Goal: Navigation & Orientation: Find specific page/section

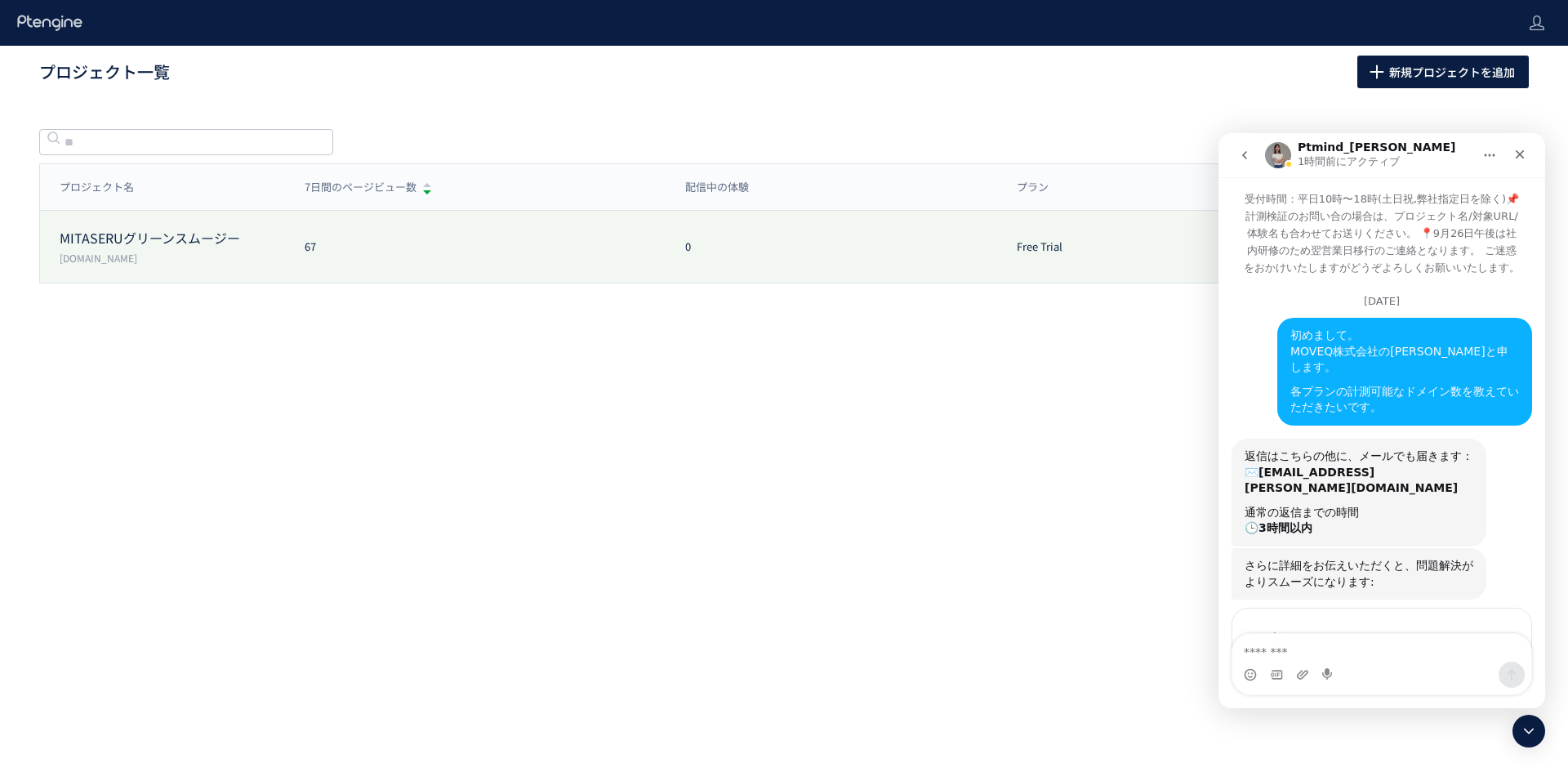
scroll to position [5437, 0]
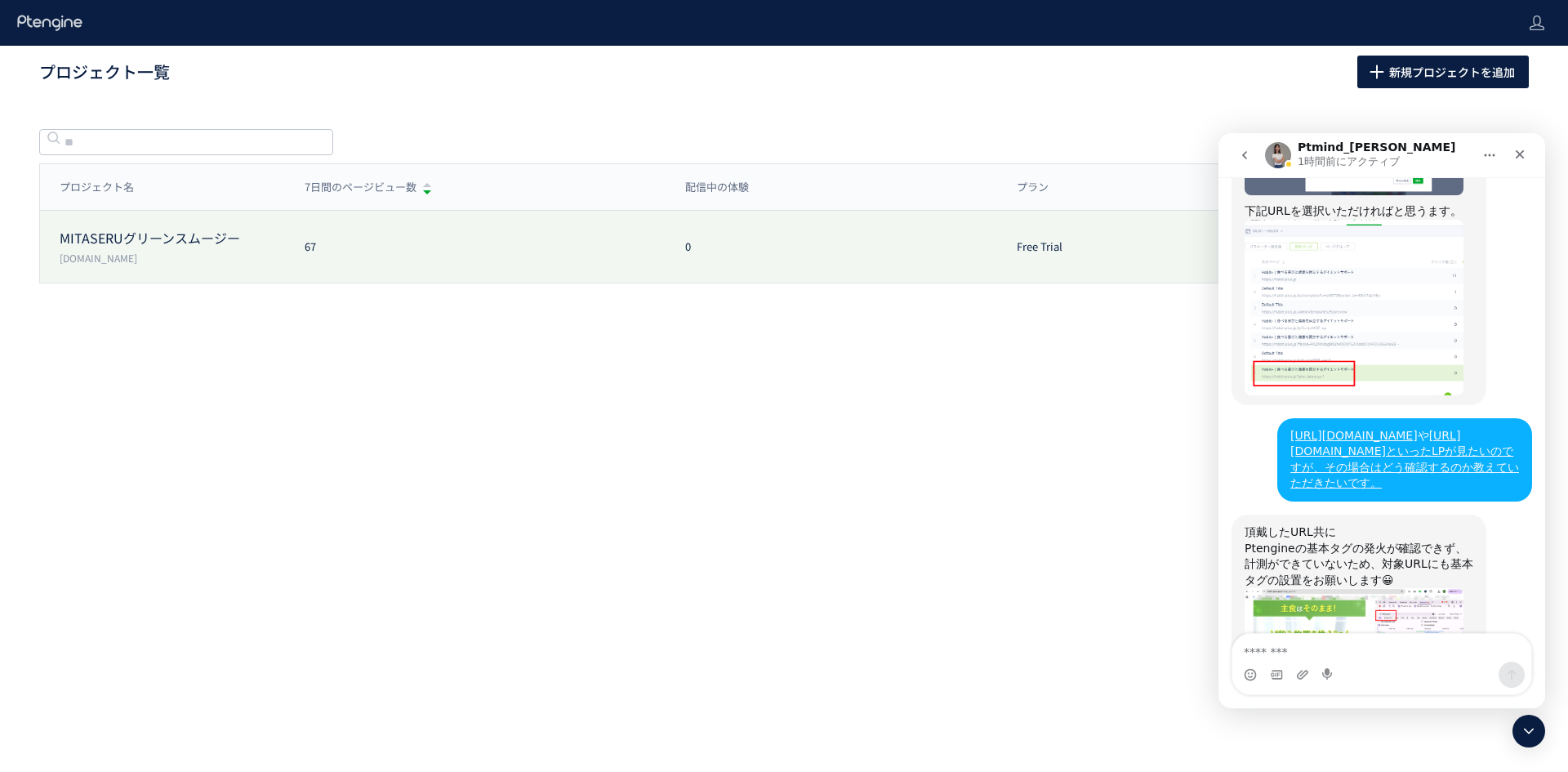
click at [405, 264] on div "MITASERUグリーンスムージー [DOMAIN_NAME] 67 0 Free Trial プラン確認・購入 プロジェクト設定" at bounding box center [784, 246] width 1488 height 71
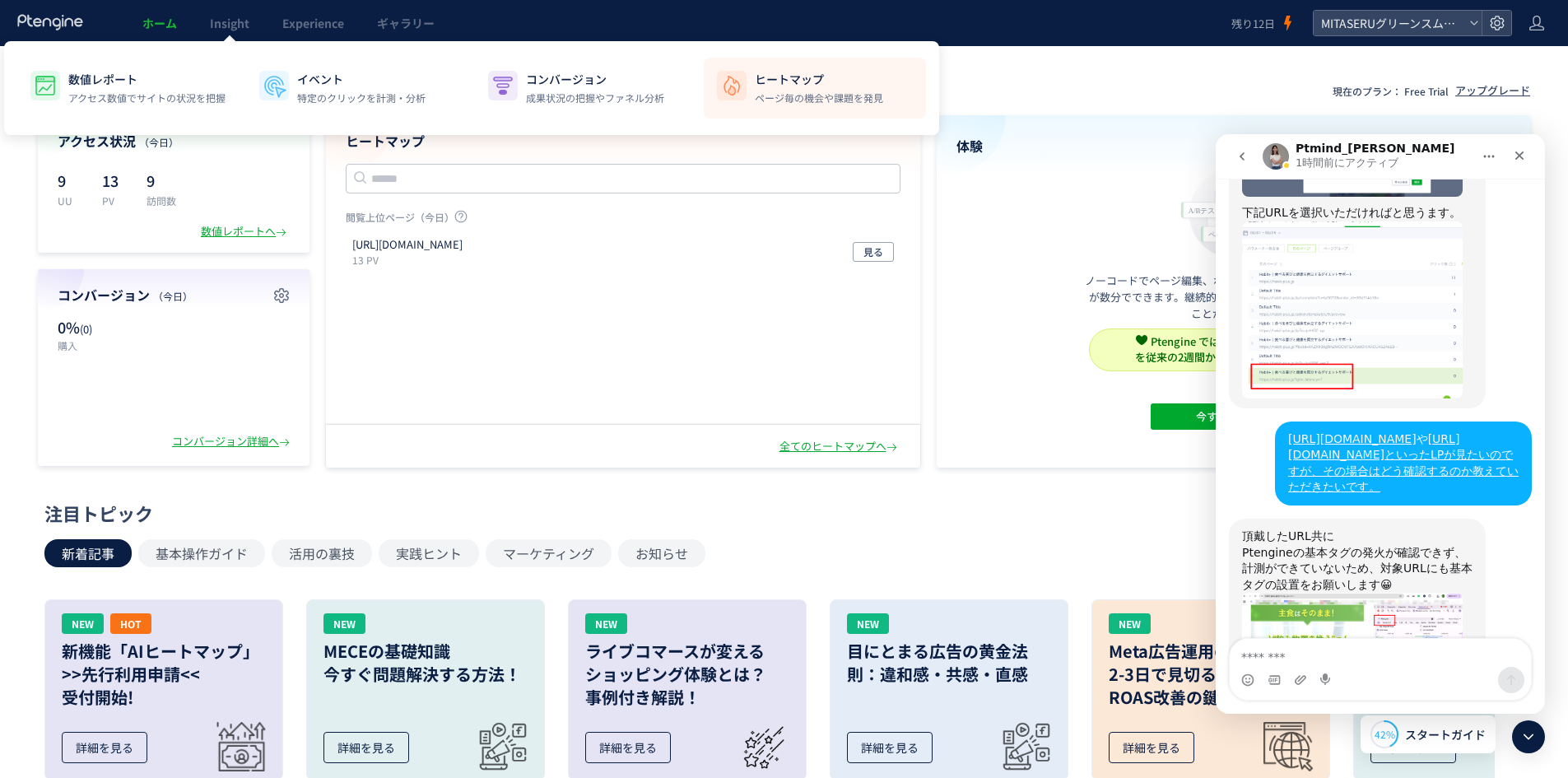
click at [775, 112] on li "ヒートマップ ページ毎の機会や課題を発見" at bounding box center [815, 88] width 222 height 61
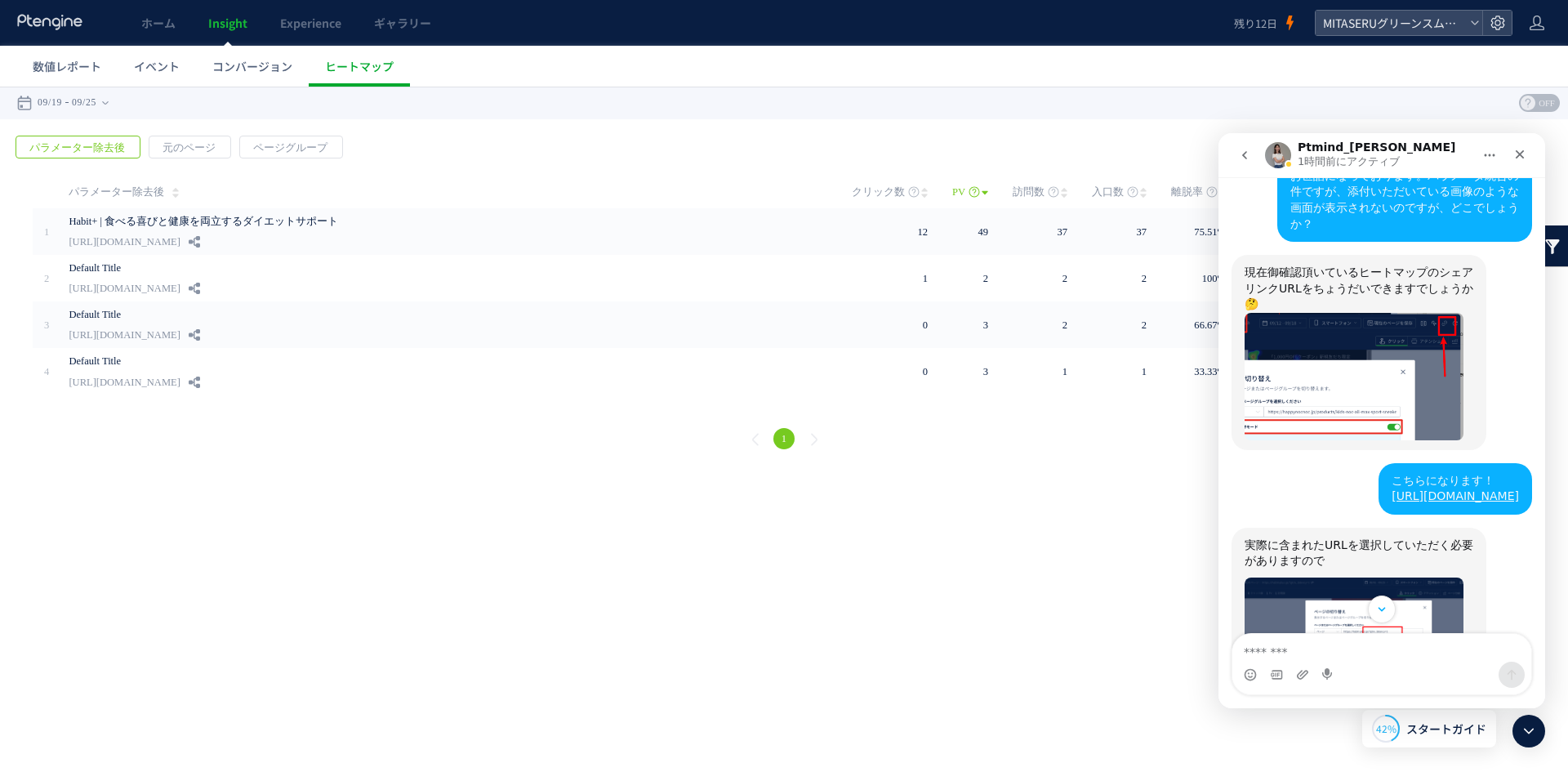
scroll to position [5437, 0]
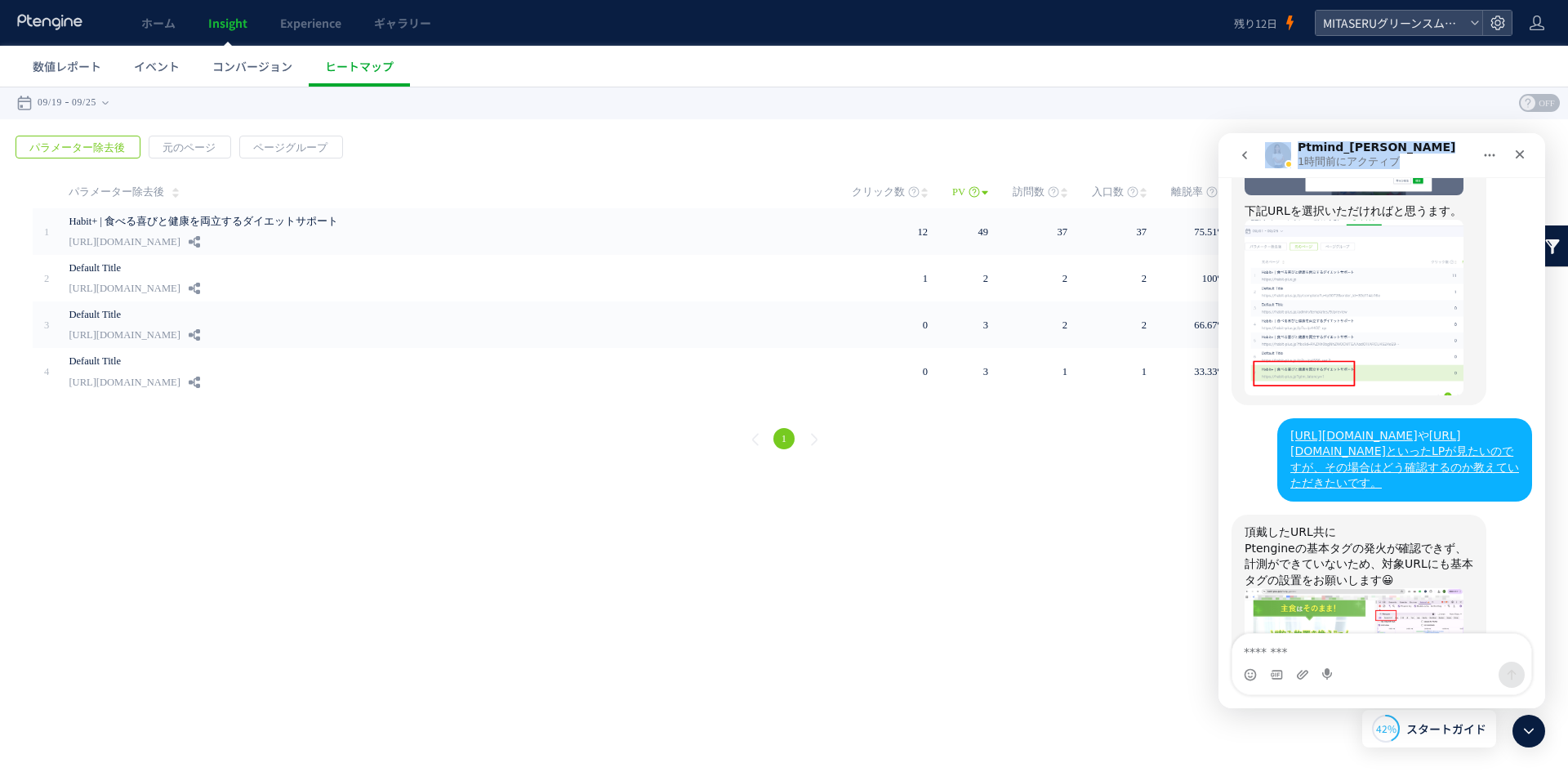
drag, startPoint x: 1400, startPoint y: 141, endPoint x: 2299, endPoint y: 220, distance: 902.5
click at [1218, 177] on html "Ptmind_[PERSON_NAME] 1時間前にアクティブ 受付時間：平日10時〜18時(土日祝,弊社指定日を除く)📌 計測検証のお問い合の場合は、プロジ…" at bounding box center [1381, 421] width 326 height 576
click at [599, 109] on div "戻る デフォルト設定では本日のデータを表示しています。 カレンダーでご覧になりたい期間を指定することができます。 09/19 09/25 [DATE] [DA…" at bounding box center [784, 102] width 1568 height 33
click at [109, 144] on span "パラメーター除去後" at bounding box center [76, 148] width 122 height 23
click at [204, 154] on span "元のページ" at bounding box center [189, 148] width 79 height 23
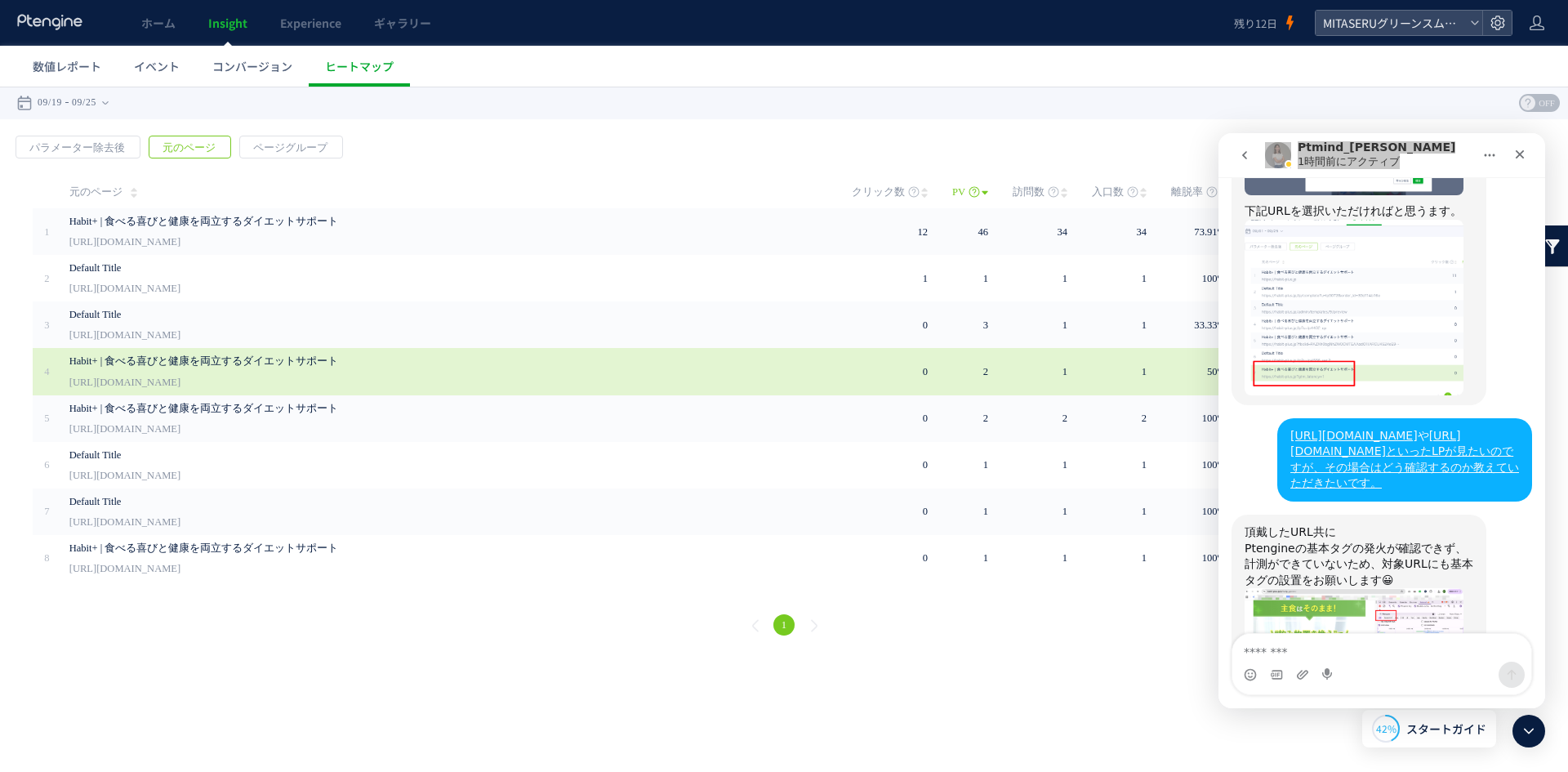
click at [298, 376] on div "Habit+ | 食べる喜びと健康を両立するダイエットサポート [URL][DOMAIN_NAME]" at bounding box center [449, 371] width 760 height 47
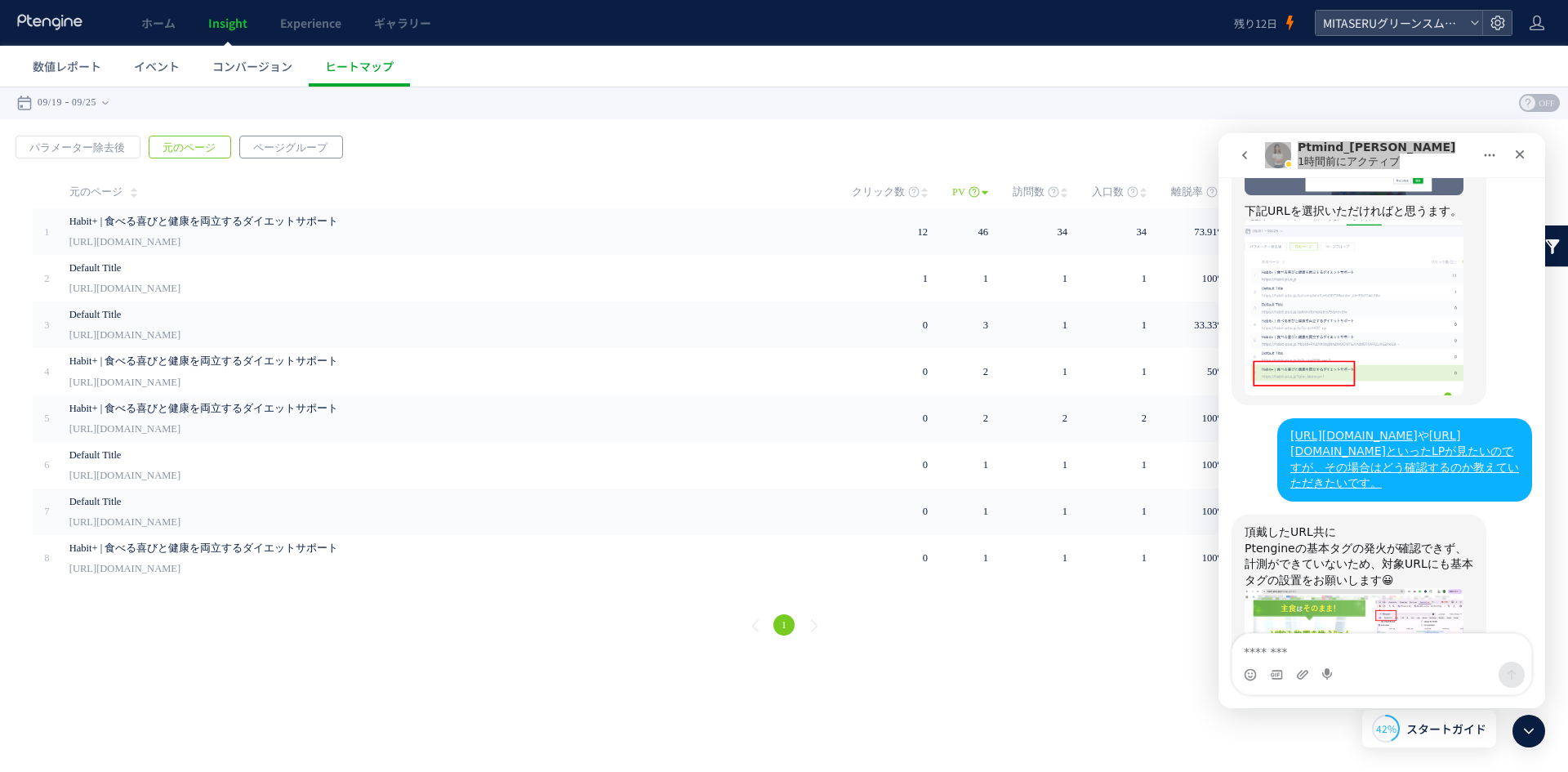
click at [289, 143] on span "ページグループ" at bounding box center [290, 148] width 100 height 23
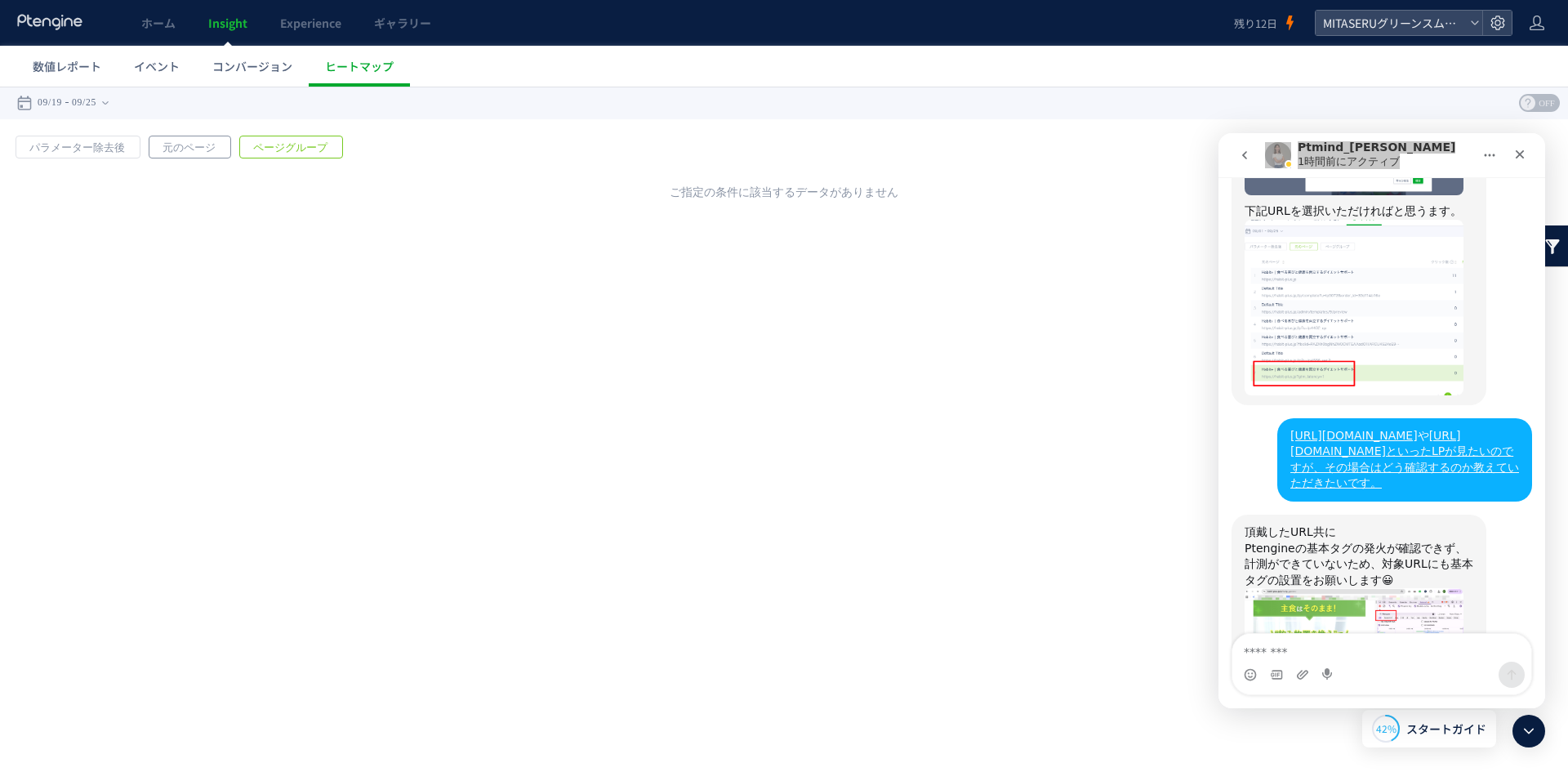
click at [176, 153] on span "元のページ" at bounding box center [189, 148] width 79 height 23
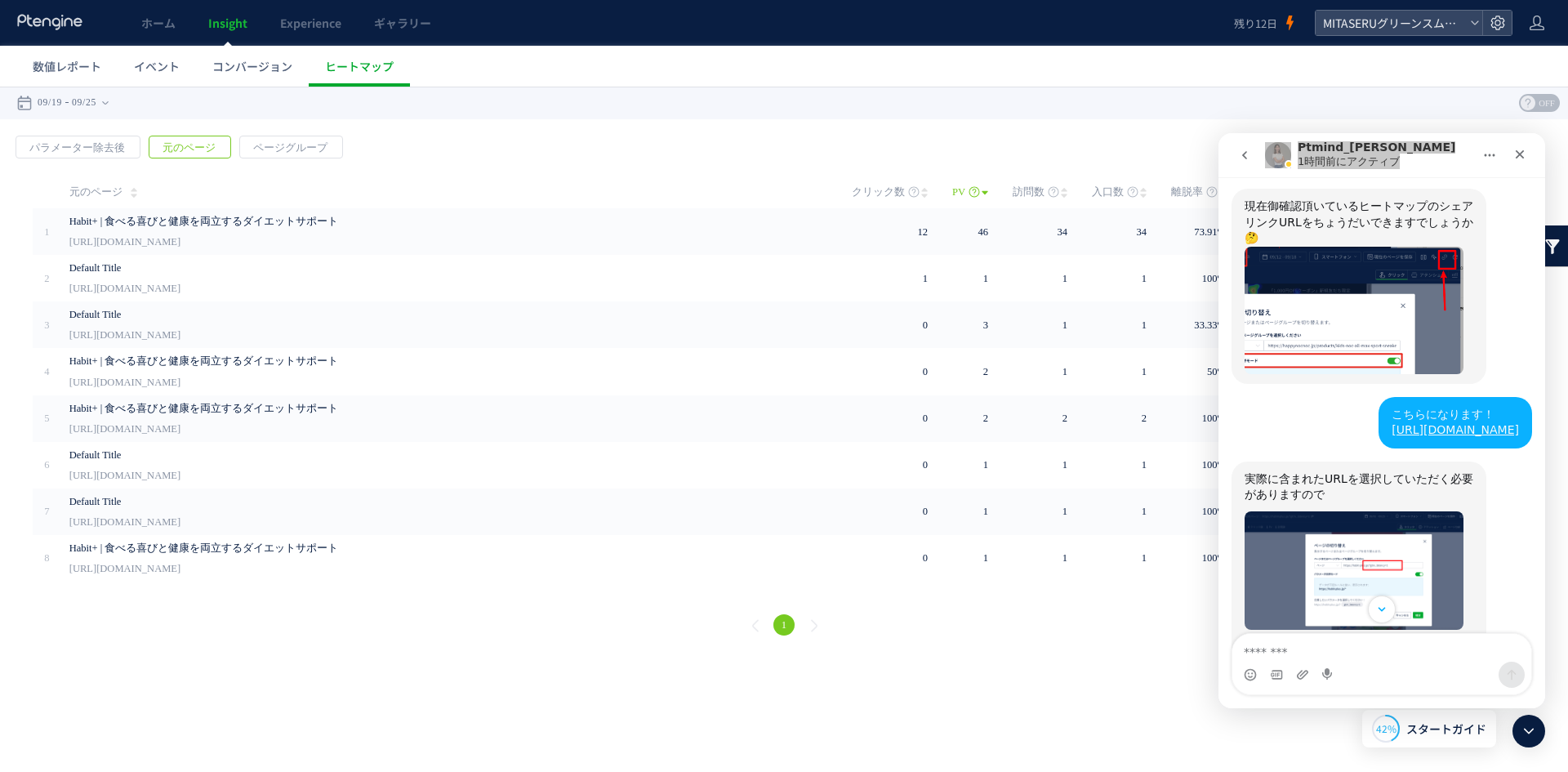
scroll to position [5028, 0]
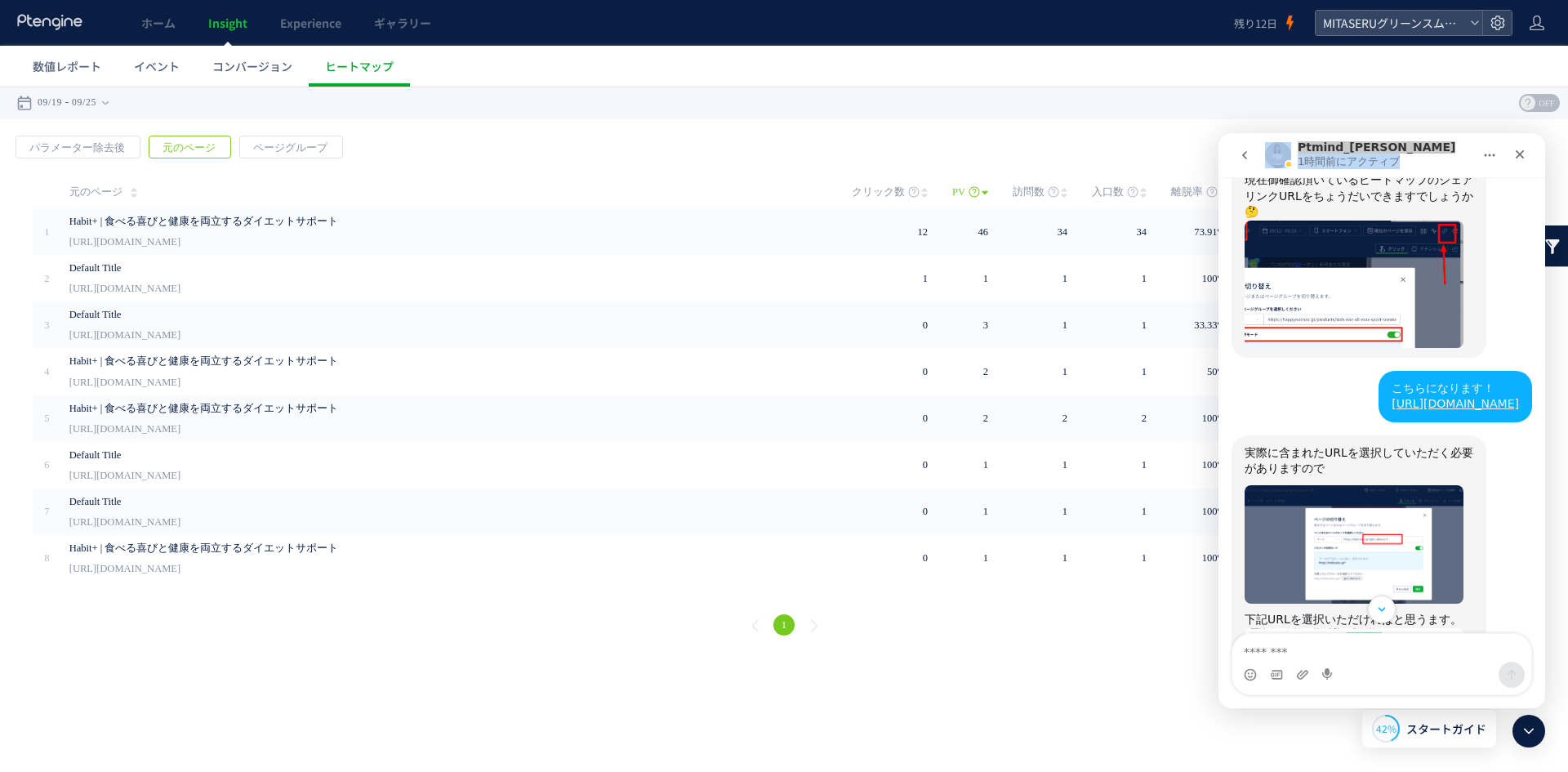
click at [1421, 628] on img "Ptmind_伊東さんから新しいメッセージが届きました…" at bounding box center [1354, 715] width 219 height 176
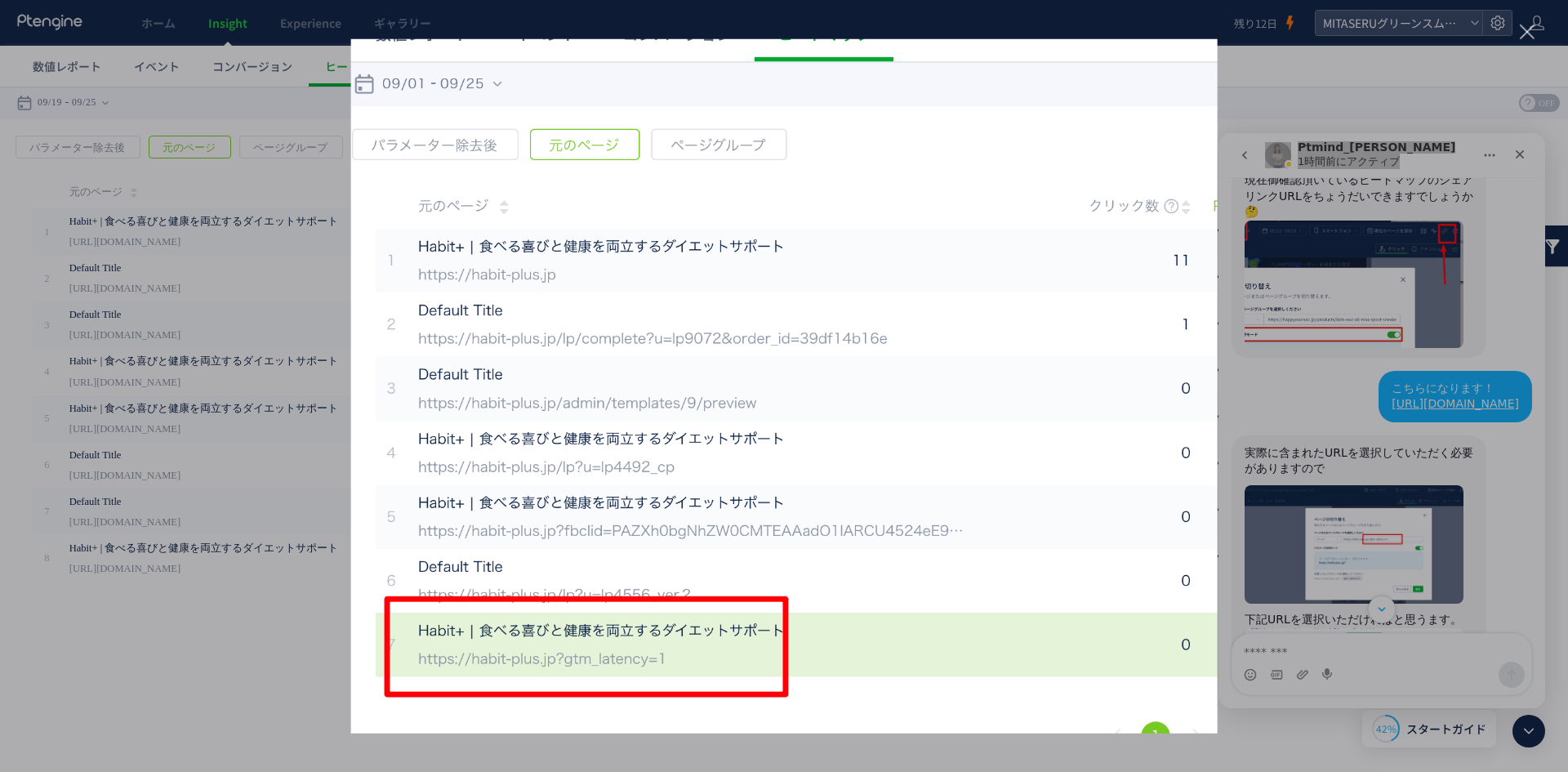
click at [1311, 167] on div "Intercom Messenger" at bounding box center [784, 386] width 1568 height 772
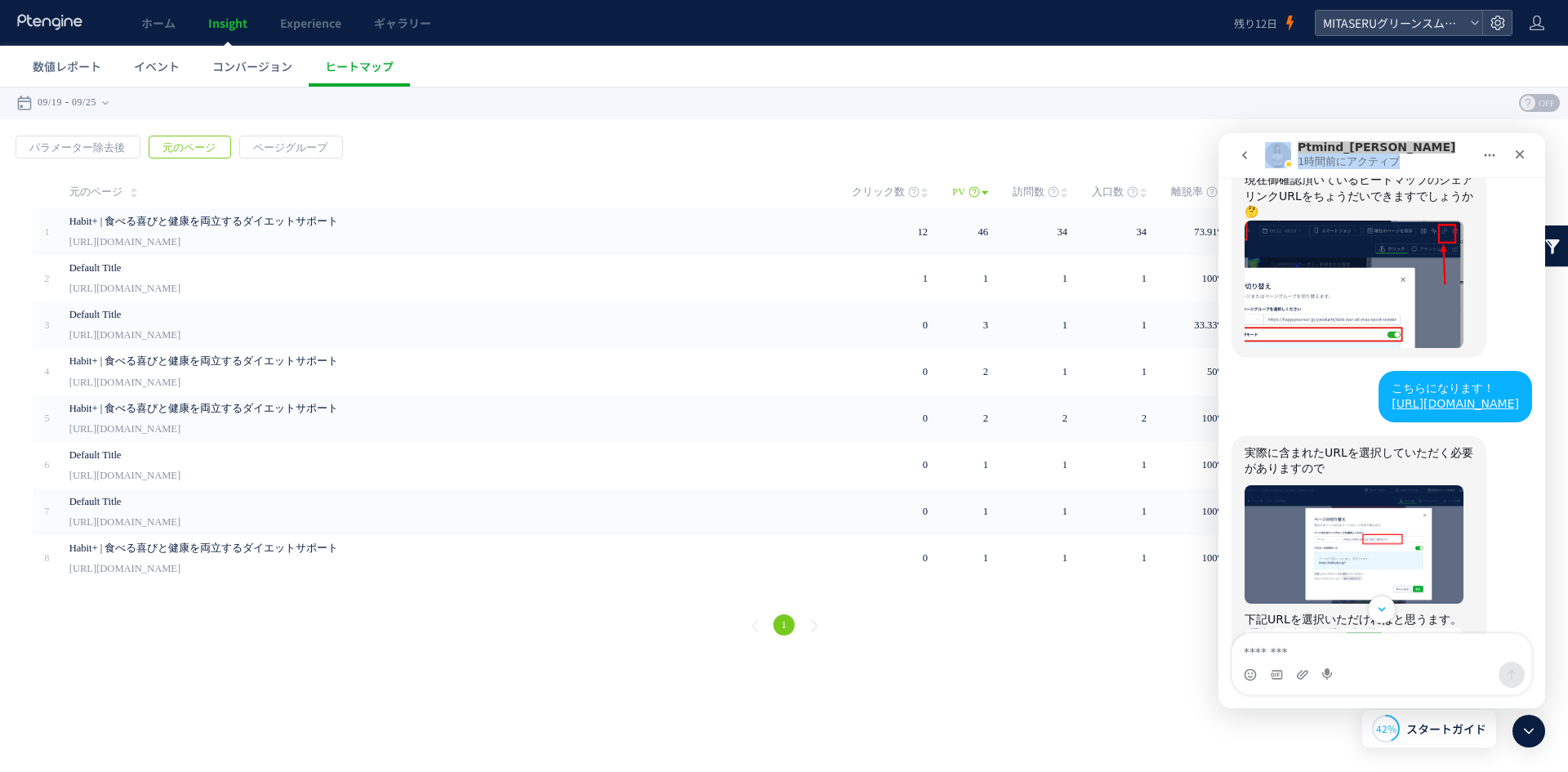
scroll to position [5437, 0]
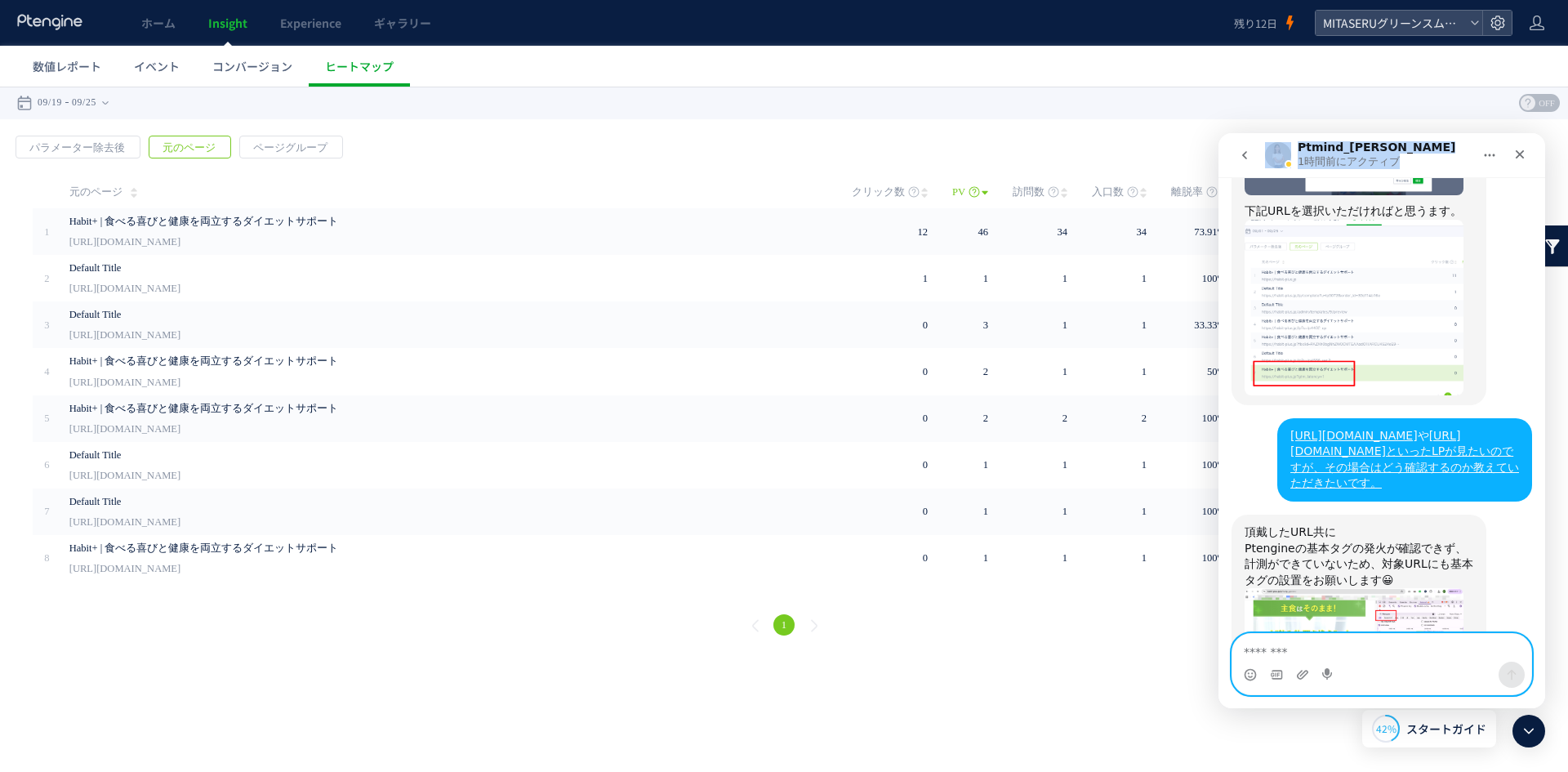
click at [1282, 643] on textarea "メッセージ..." at bounding box center [1381, 648] width 299 height 28
